Goal: Information Seeking & Learning: Learn about a topic

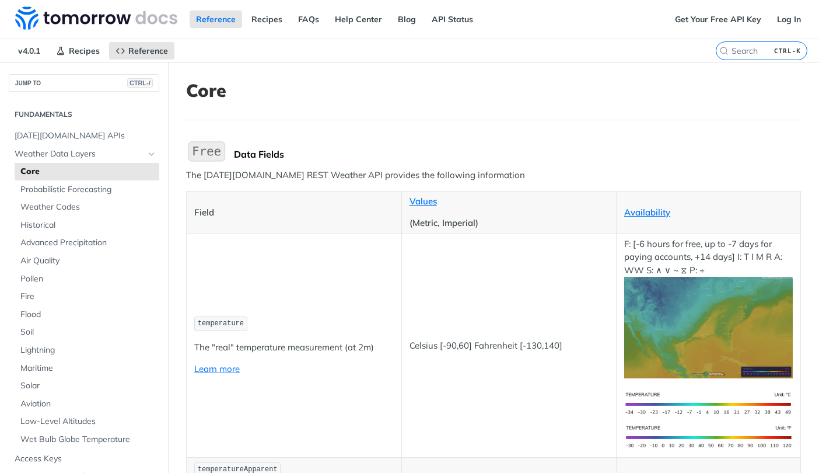
click at [306, 276] on td "temperature The "real" temperature measurement (at 2m) Learn more" at bounding box center [294, 344] width 215 height 223
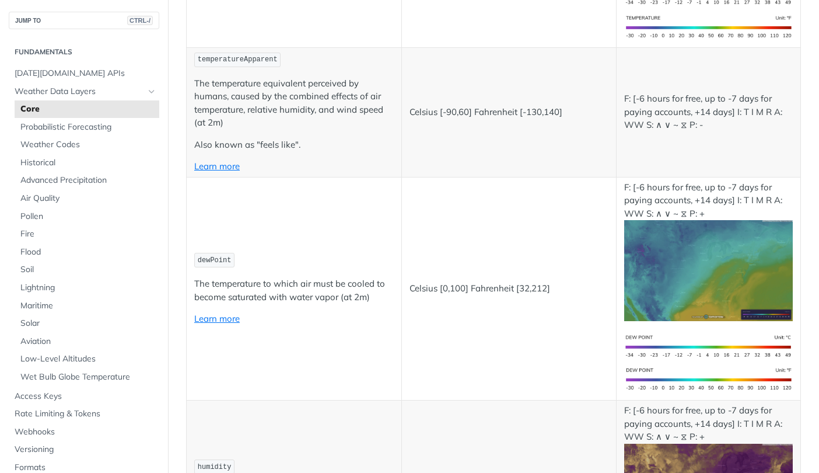
scroll to position [525, 0]
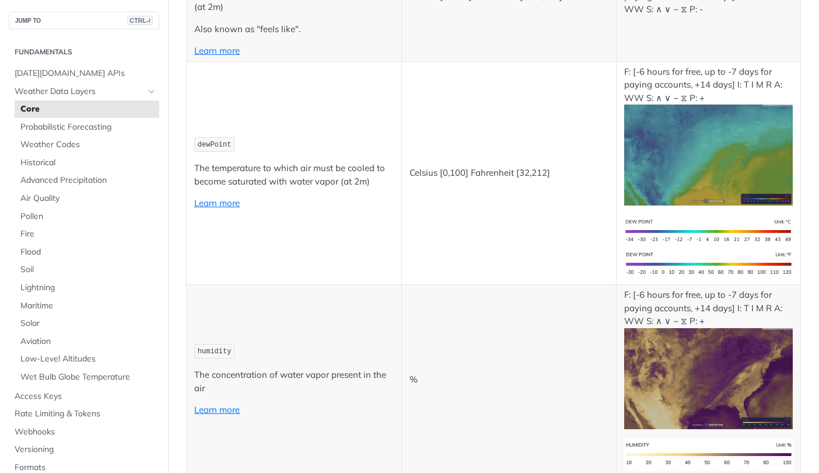
click at [673, 176] on img "Expand image" at bounding box center [708, 154] width 169 height 101
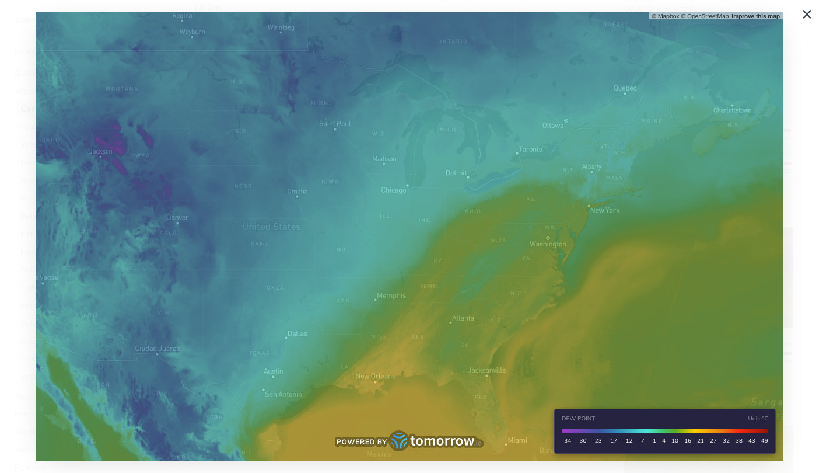
click at [673, 176] on img "Collapse image" at bounding box center [409, 236] width 747 height 448
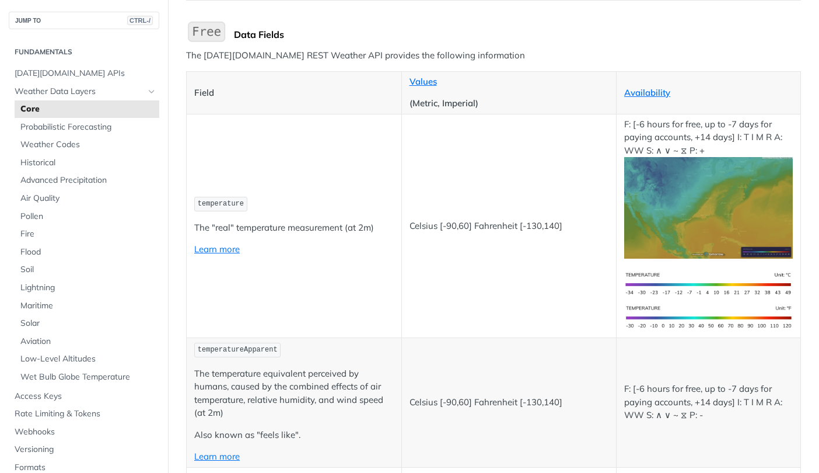
scroll to position [117, 0]
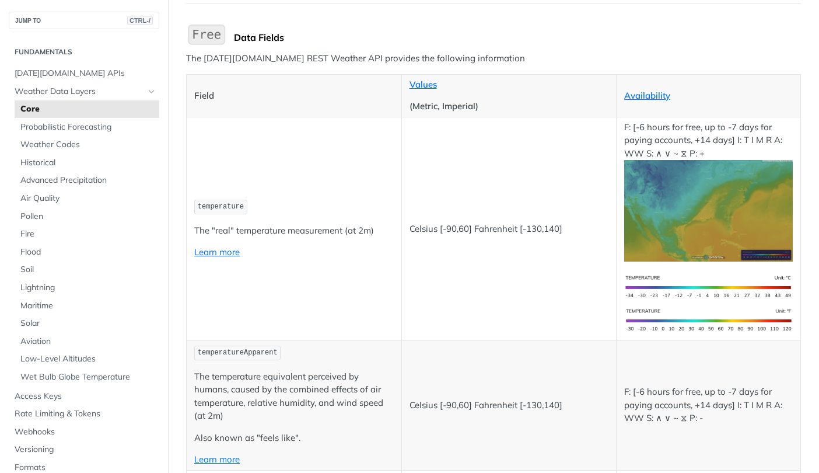
click at [666, 205] on img "Expand image" at bounding box center [708, 210] width 169 height 101
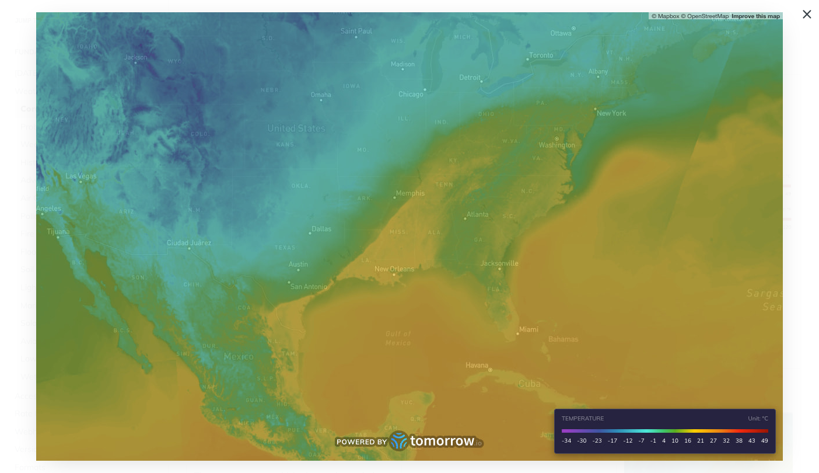
click at [666, 205] on img "Collapse image" at bounding box center [409, 236] width 747 height 448
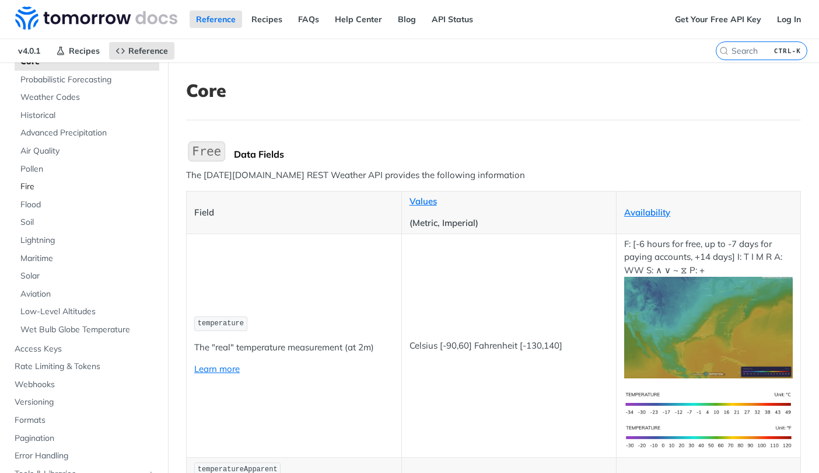
scroll to position [117, 0]
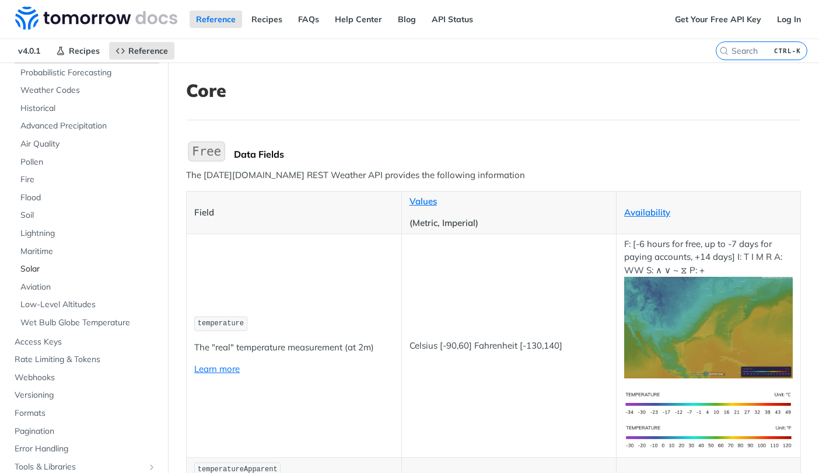
click at [29, 267] on span "Solar" at bounding box center [88, 269] width 136 height 12
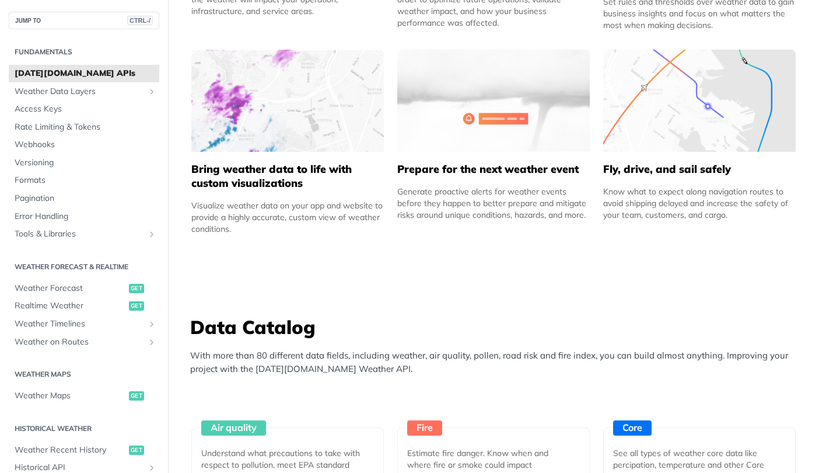
scroll to position [758, 0]
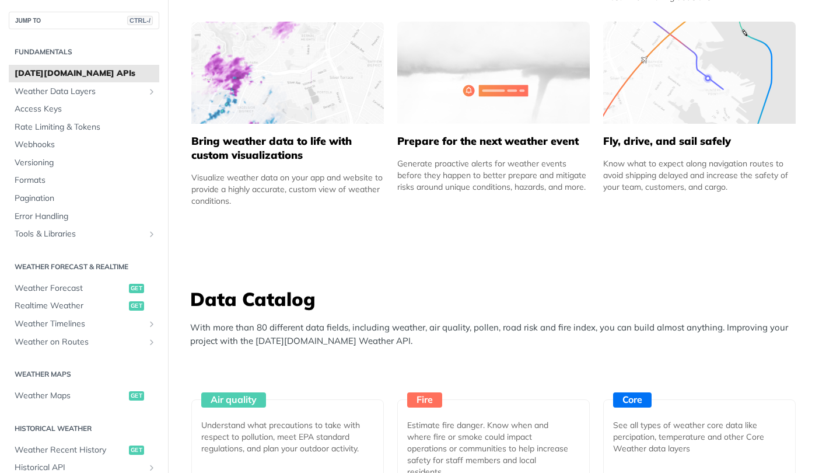
click at [239, 97] on img at bounding box center [287, 73] width 193 height 102
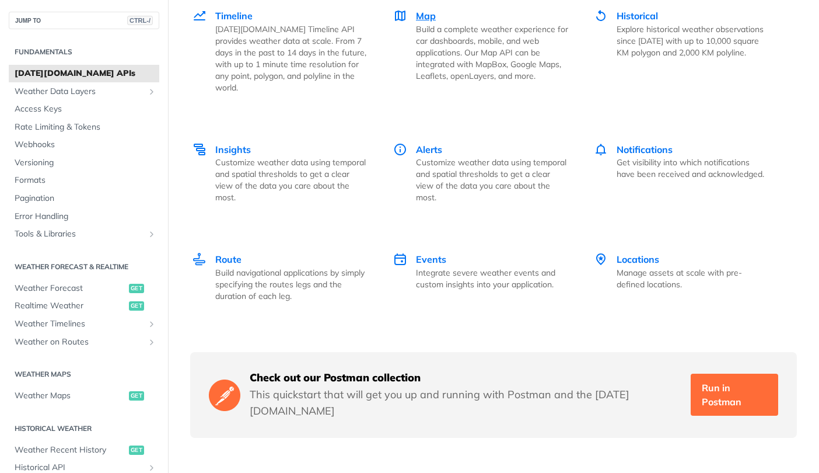
scroll to position [1692, 0]
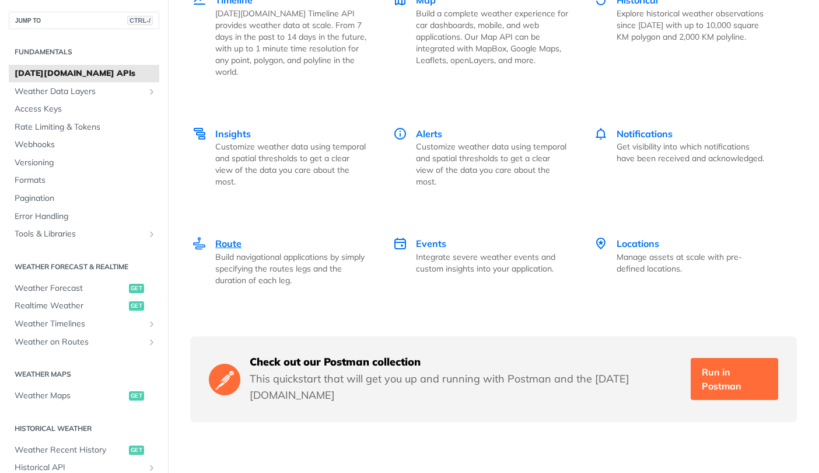
click at [226, 237] on span "Route" at bounding box center [228, 243] width 26 height 12
